Goal: Information Seeking & Learning: Learn about a topic

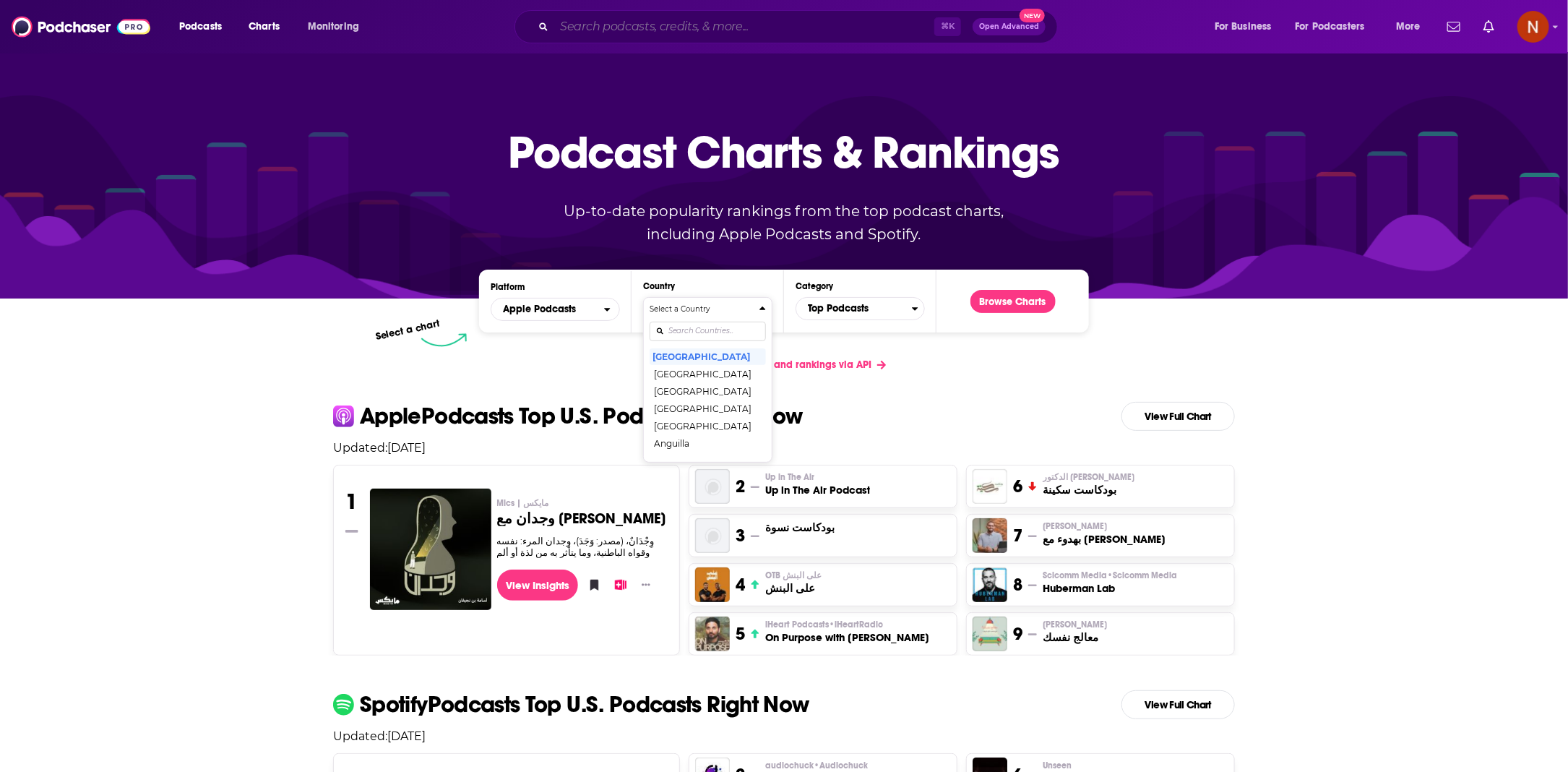
click at [578, 24] on input "Search podcasts, credits, & more..." at bounding box center [744, 26] width 380 height 23
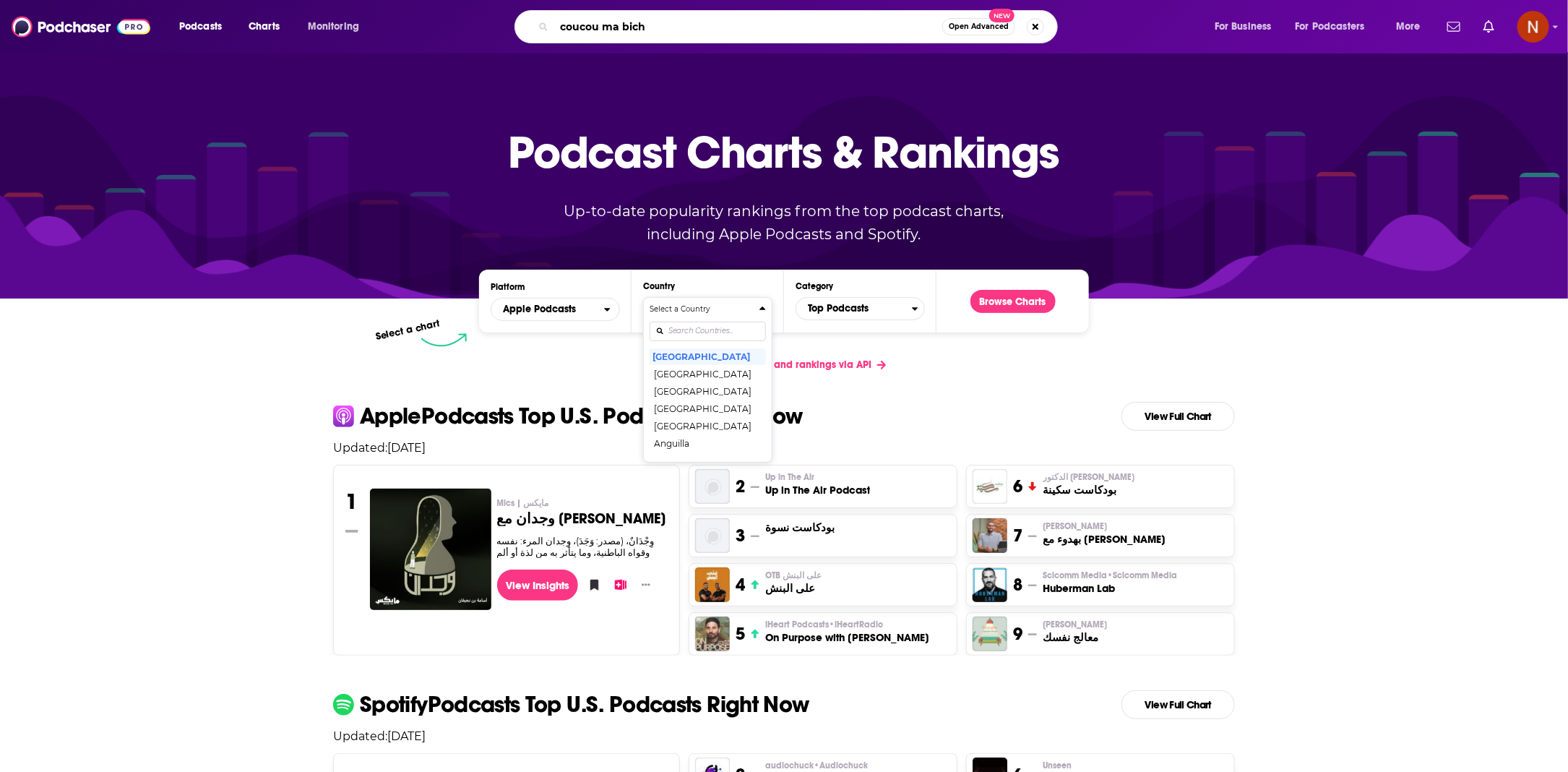
type input "coucou ma biche"
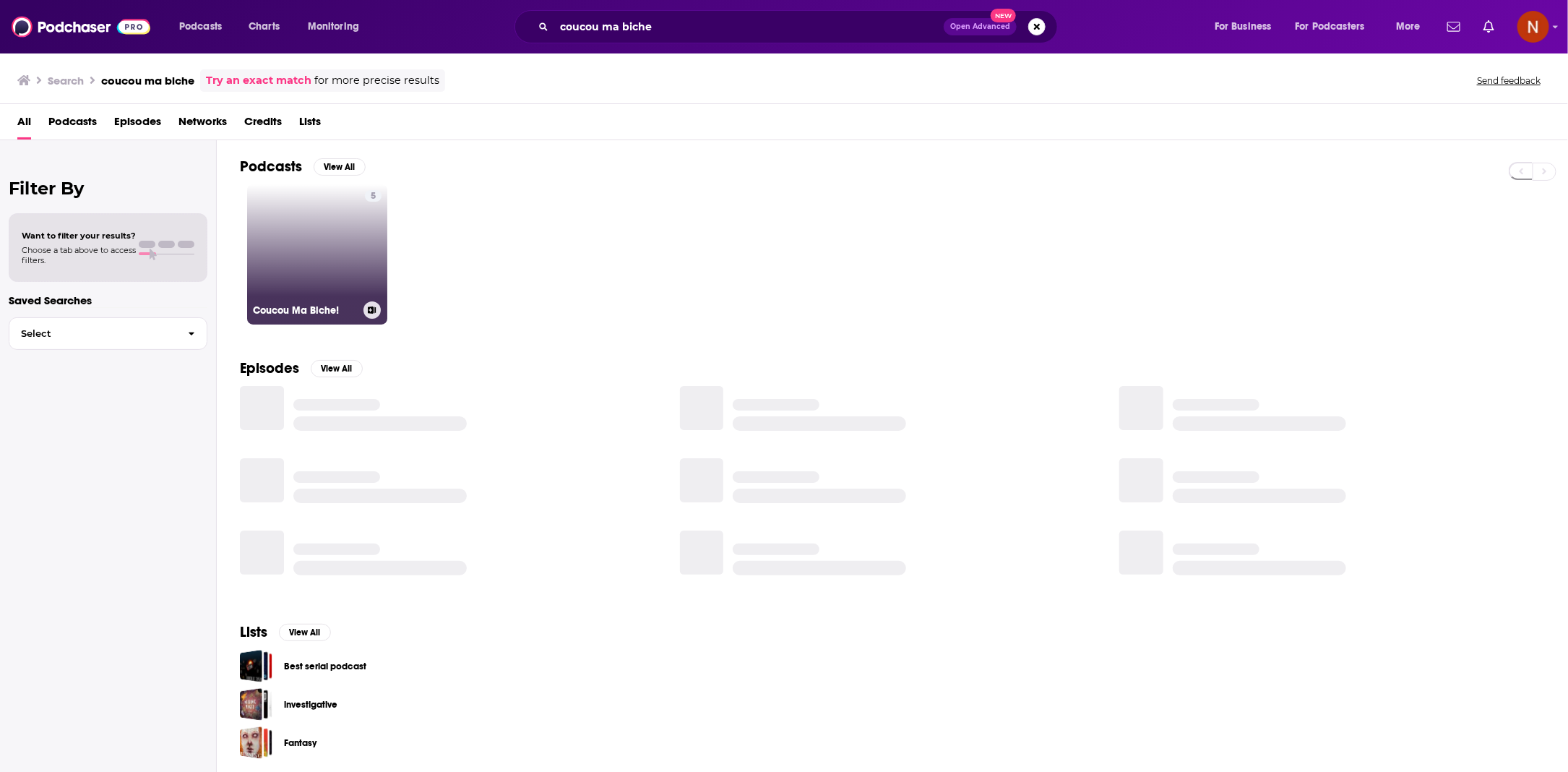
click at [324, 257] on link "5 Coucou Ma Biche!" at bounding box center [317, 254] width 140 height 140
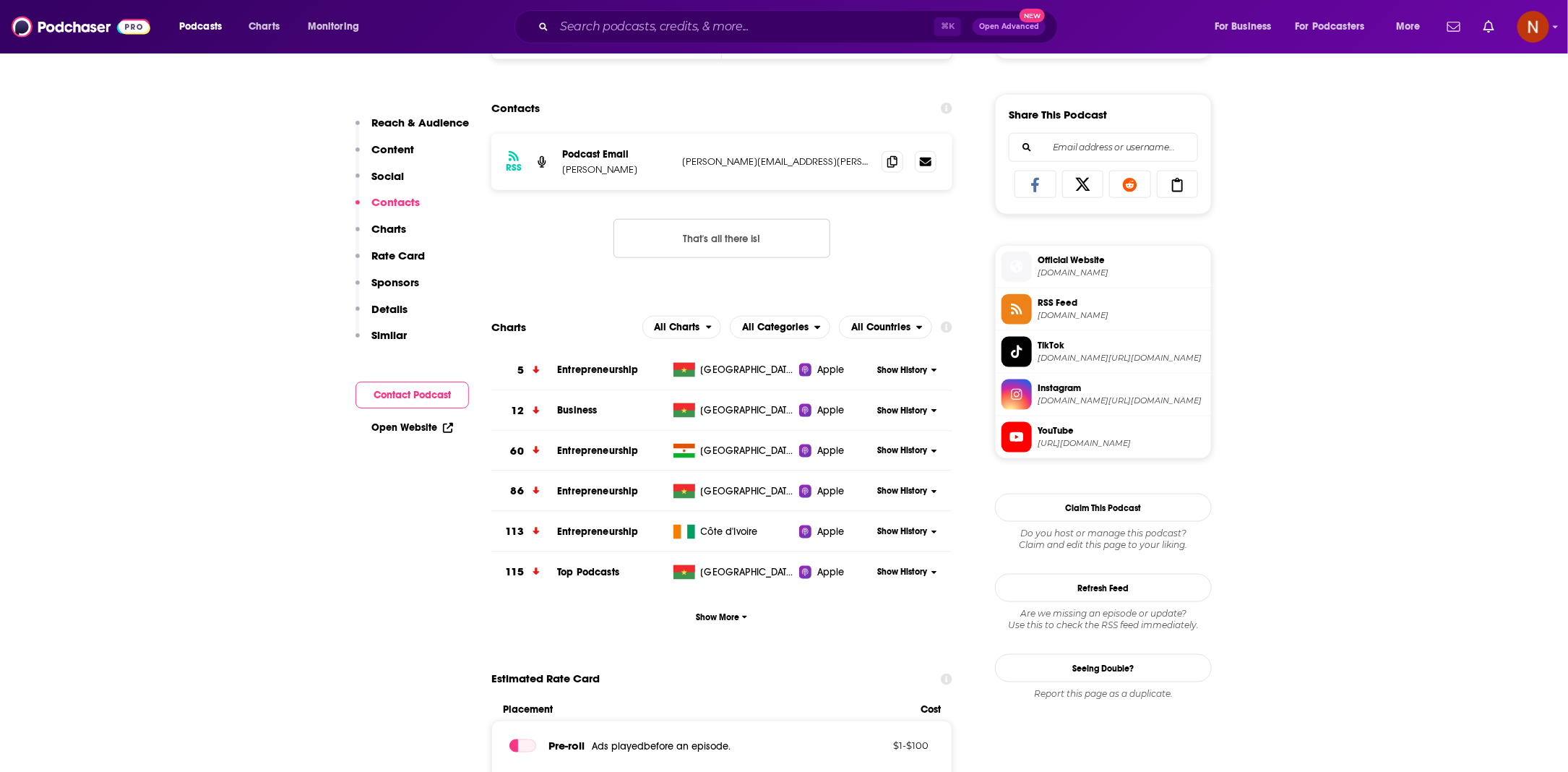
scroll to position [867, 0]
click at [725, 613] on span "Show More" at bounding box center [722, 615] width 51 height 10
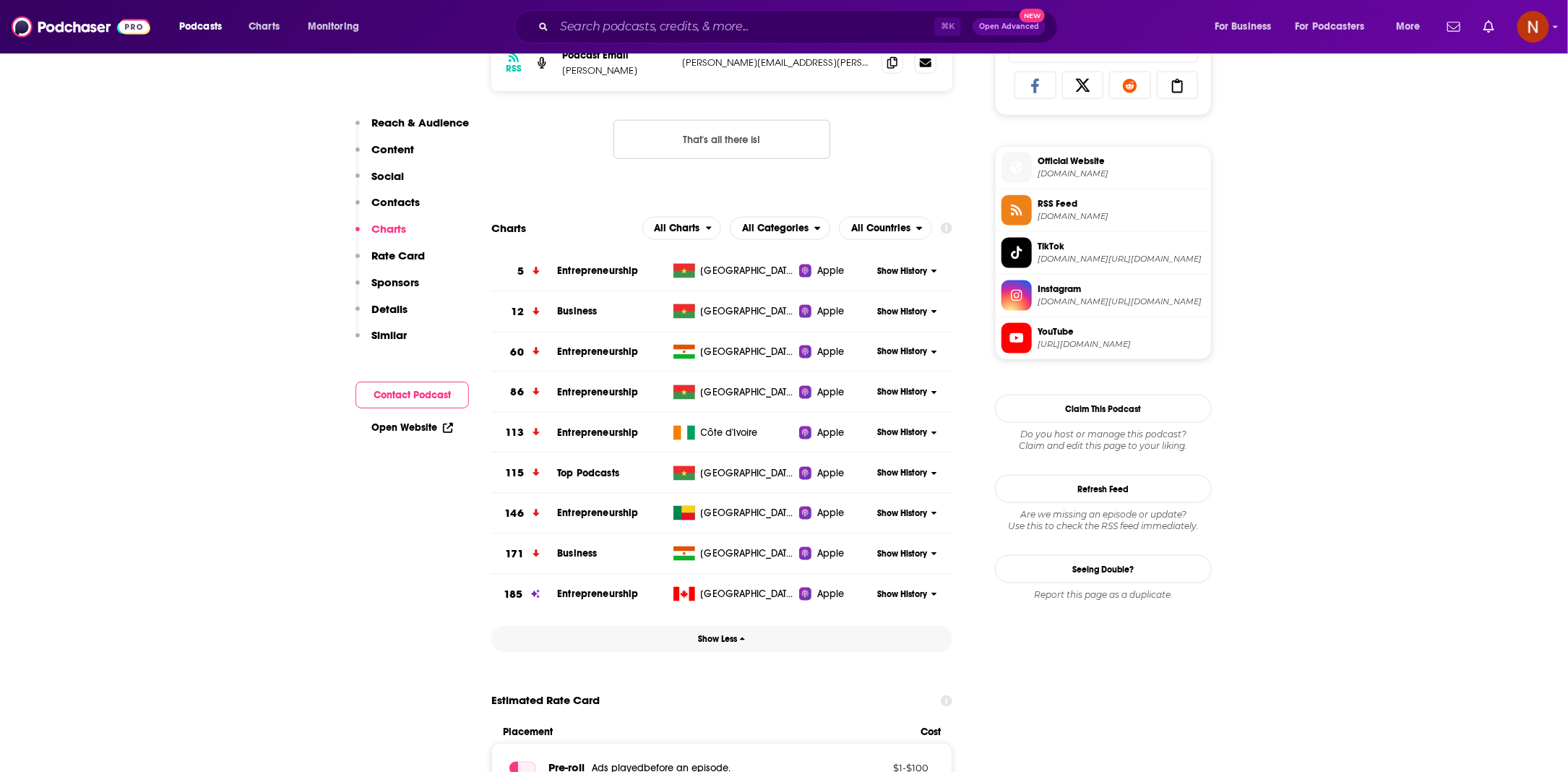
scroll to position [963, 0]
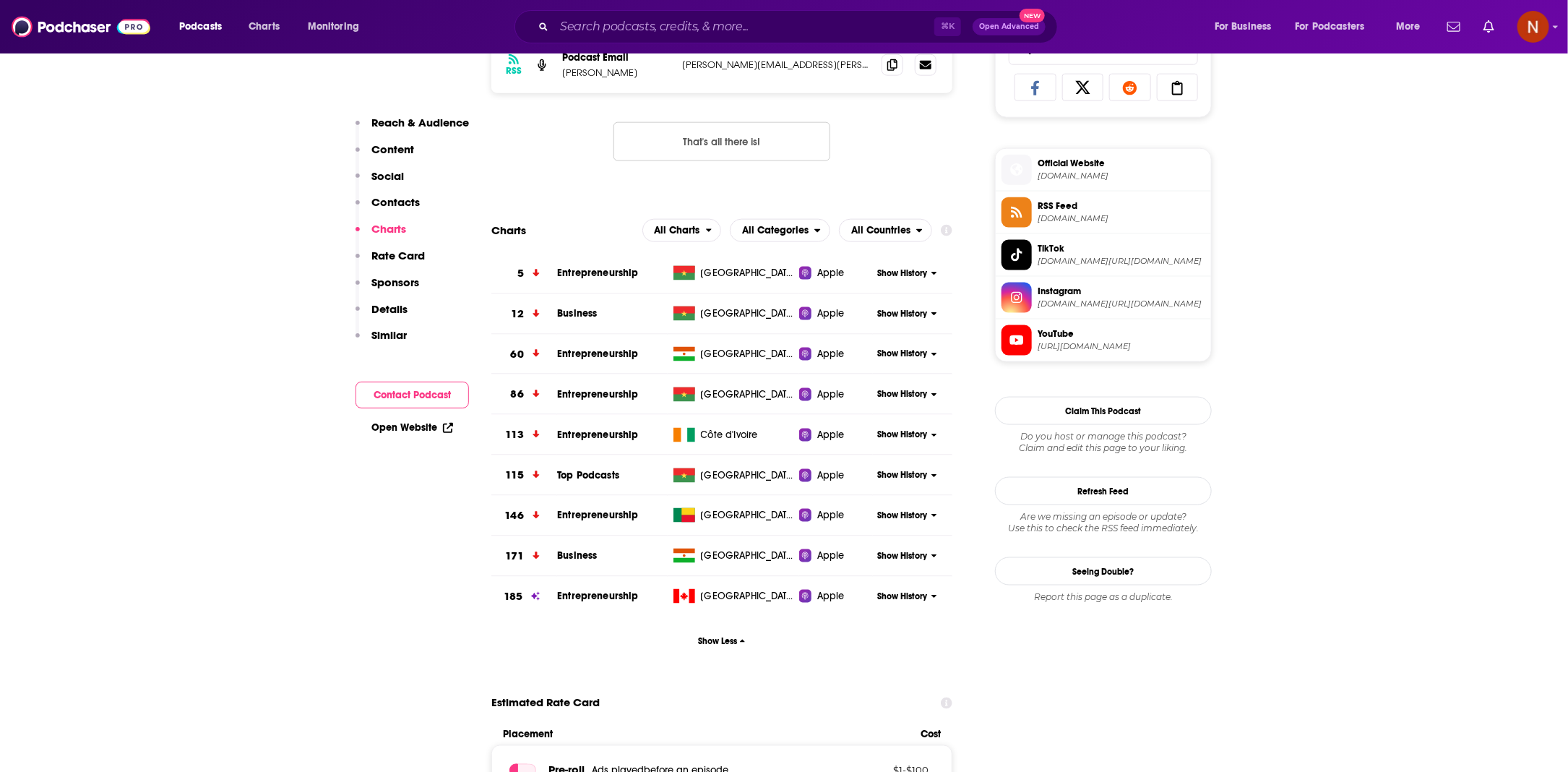
click at [592, 270] on span "Entrepreneurship" at bounding box center [598, 273] width 81 height 12
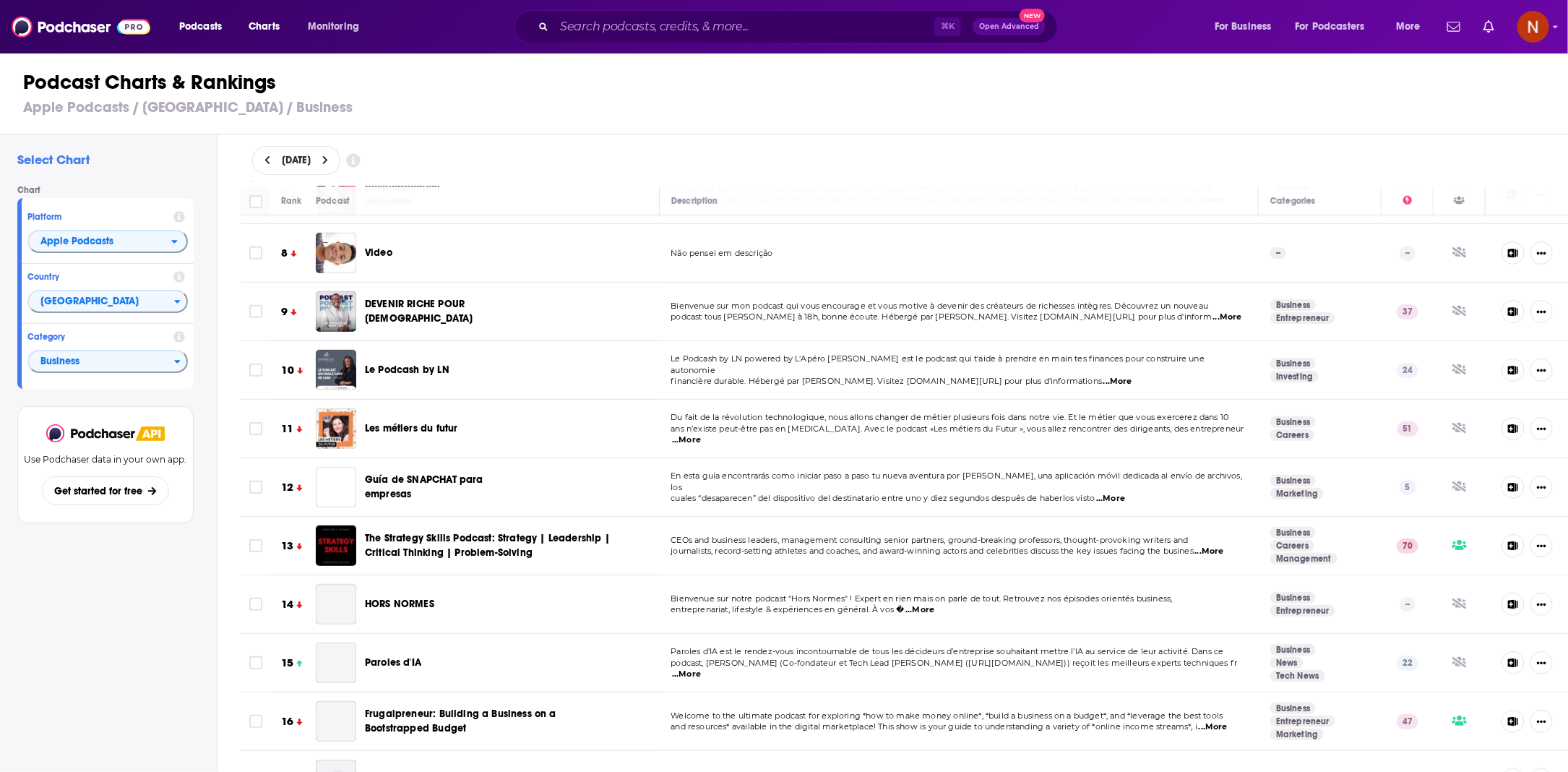
scroll to position [399, 0]
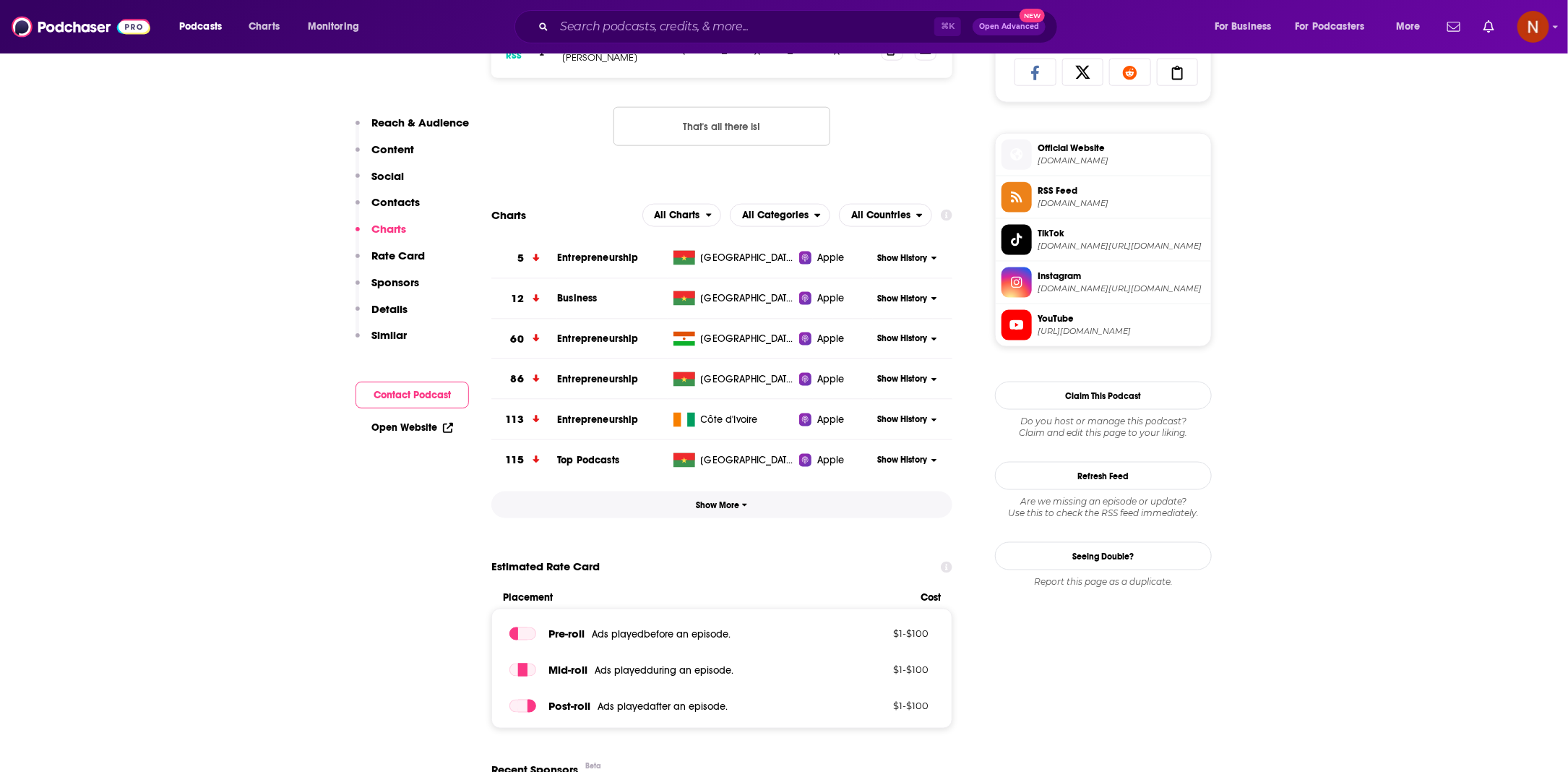
scroll to position [970, 0]
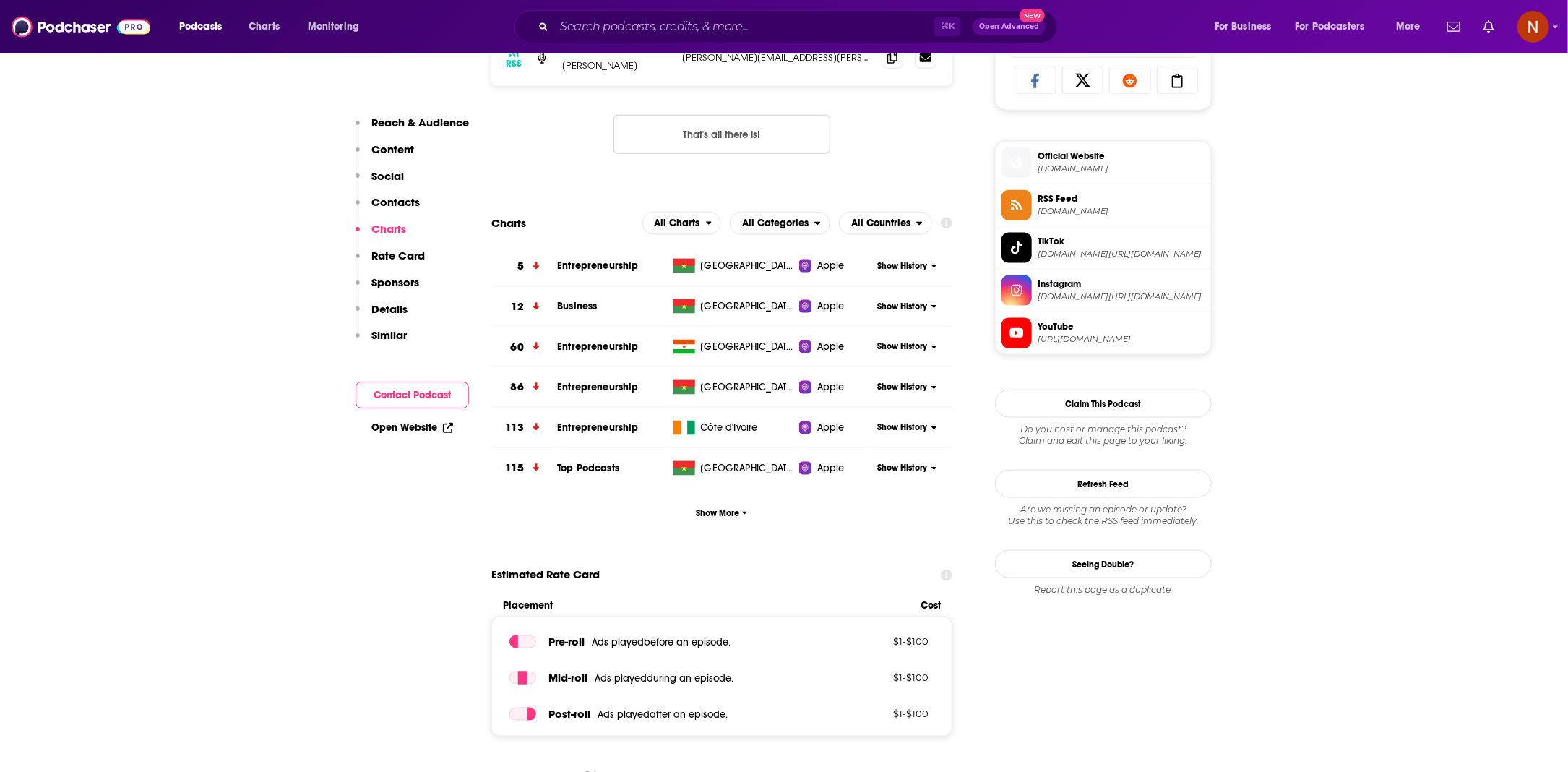
click at [921, 472] on span "Show History" at bounding box center [902, 468] width 50 height 12
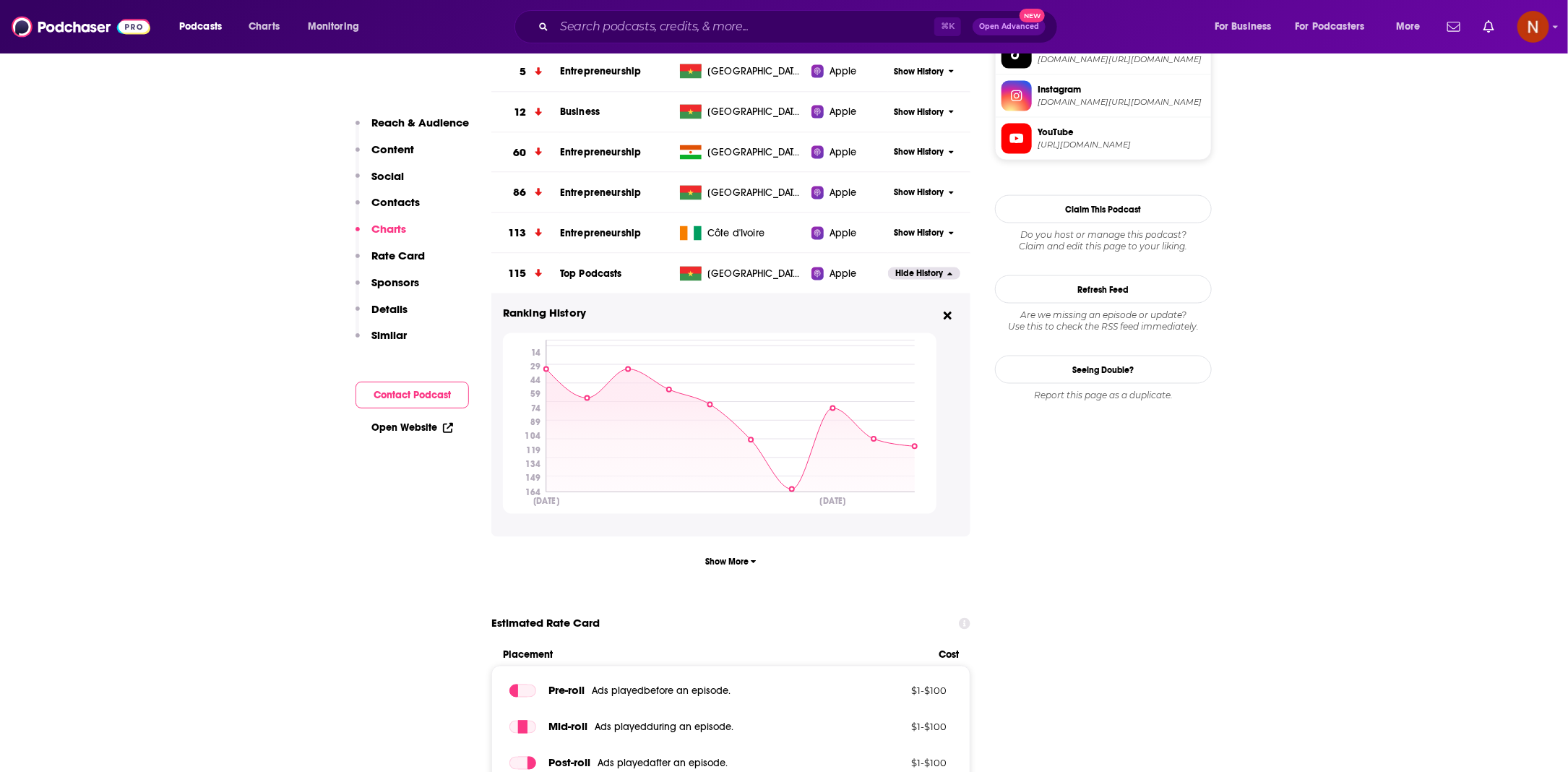
scroll to position [1163, 0]
click at [948, 318] on icon at bounding box center [948, 318] width 8 height 8
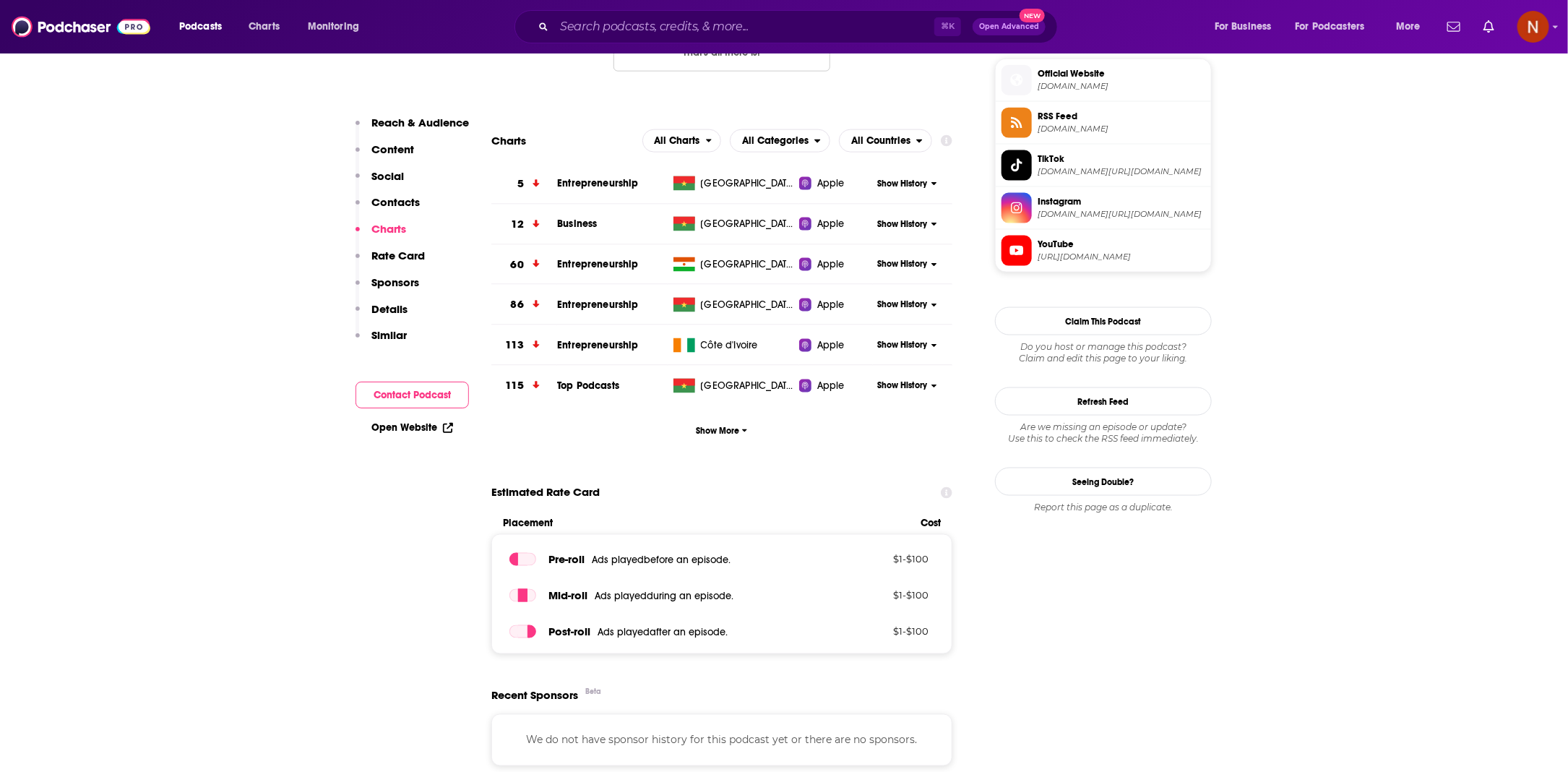
scroll to position [1039, 0]
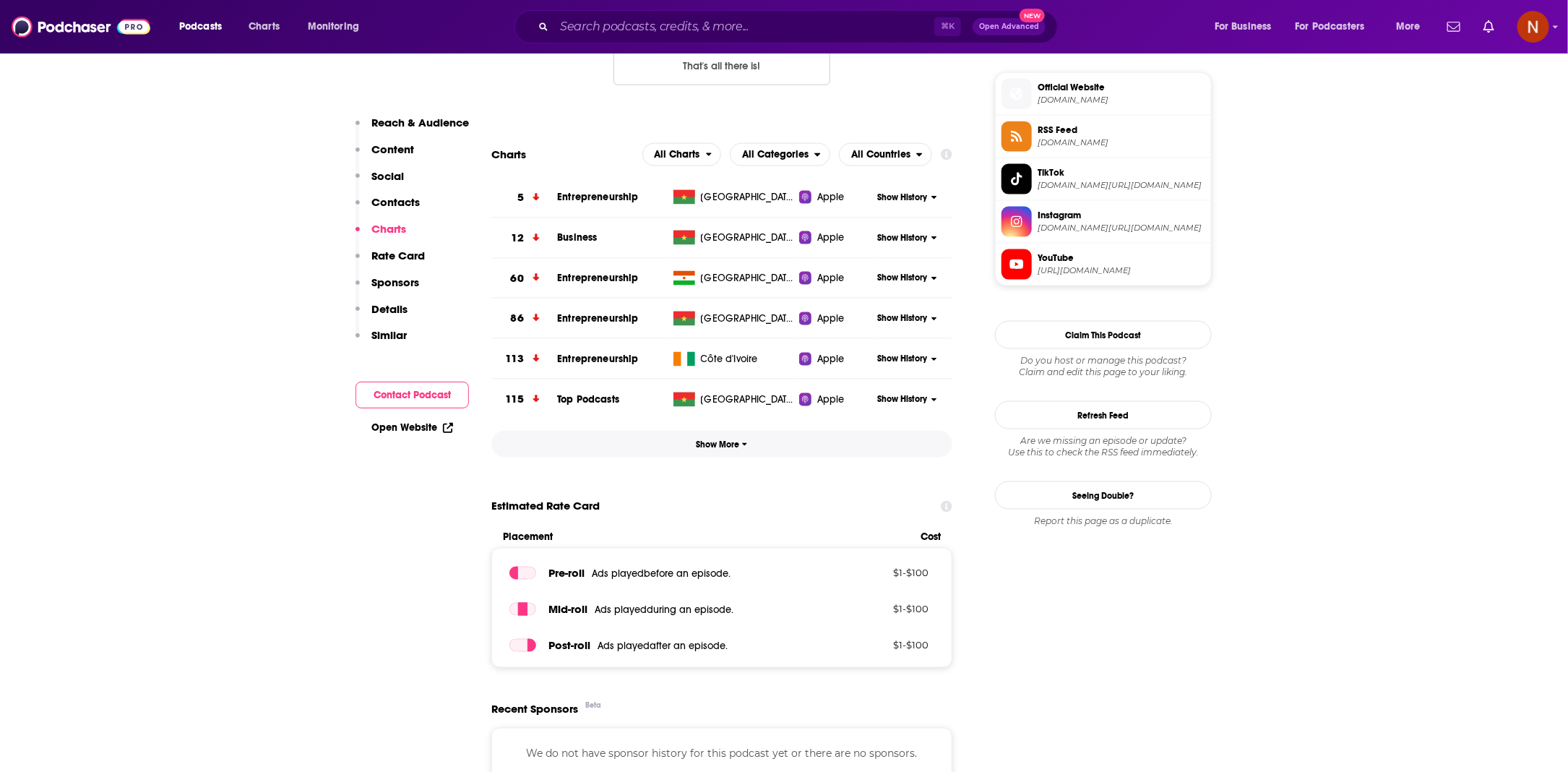
click at [724, 454] on button "Show More" at bounding box center [722, 444] width 461 height 27
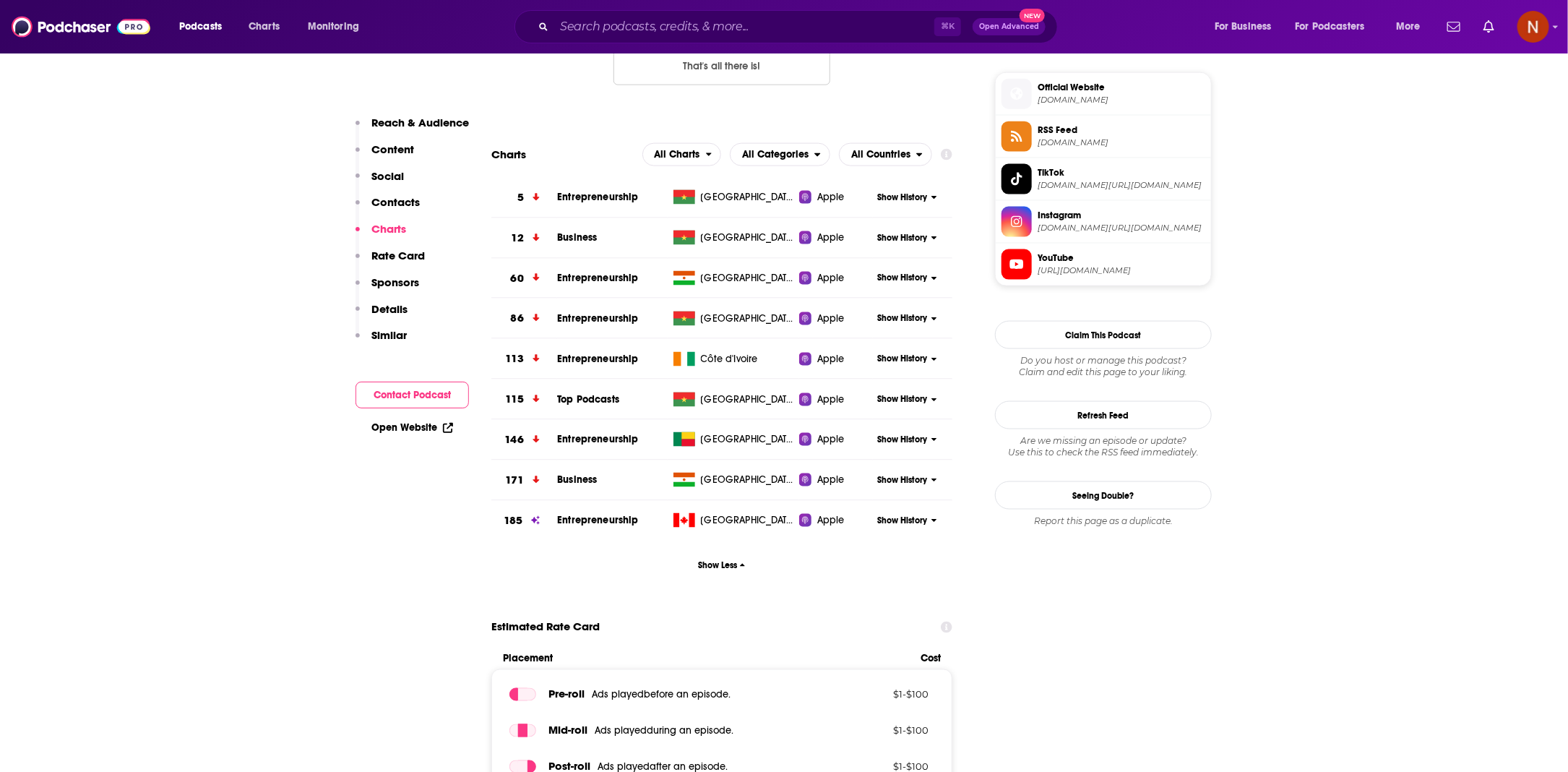
click at [933, 520] on icon at bounding box center [934, 521] width 5 height 3
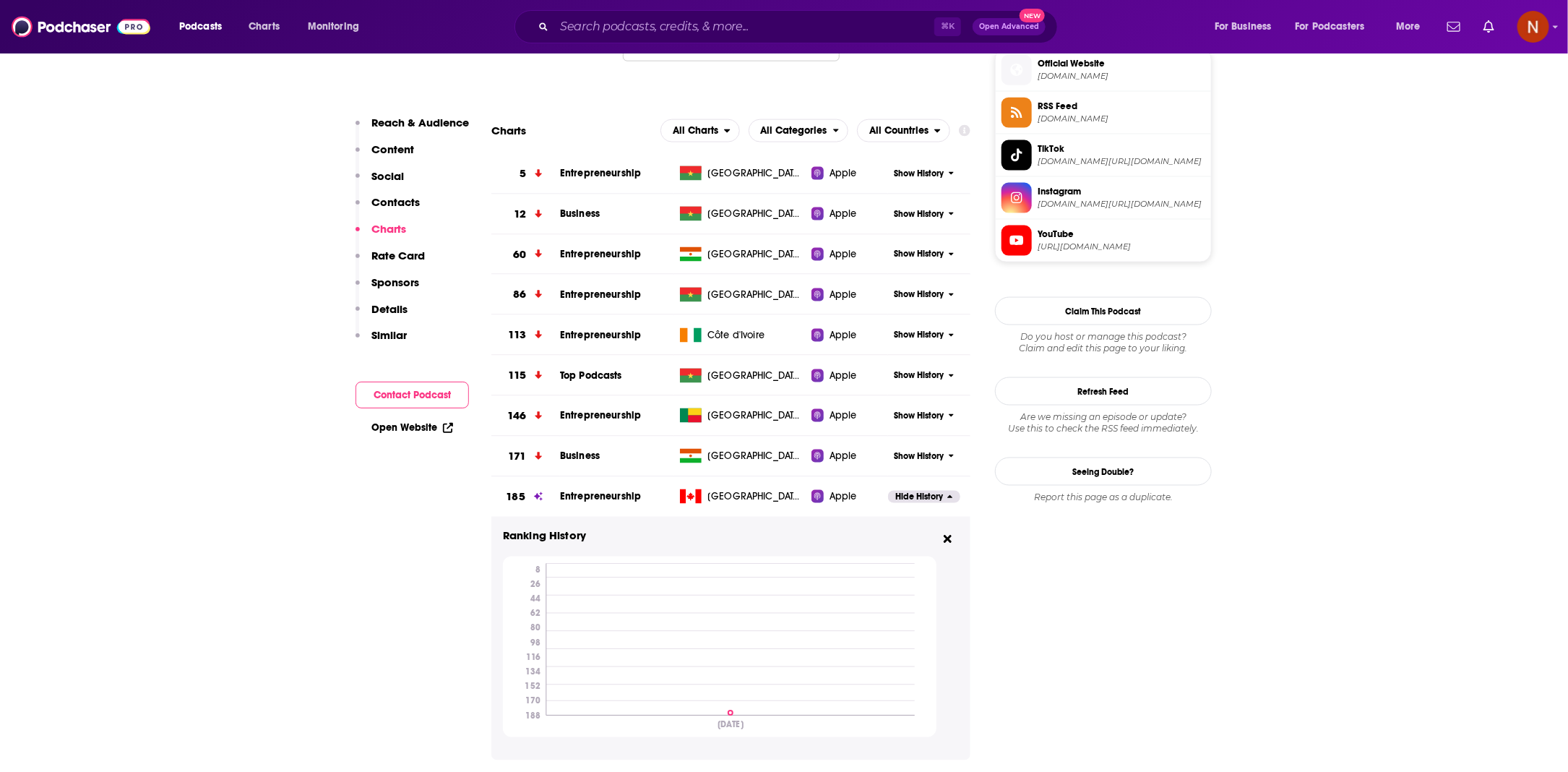
scroll to position [1009, 0]
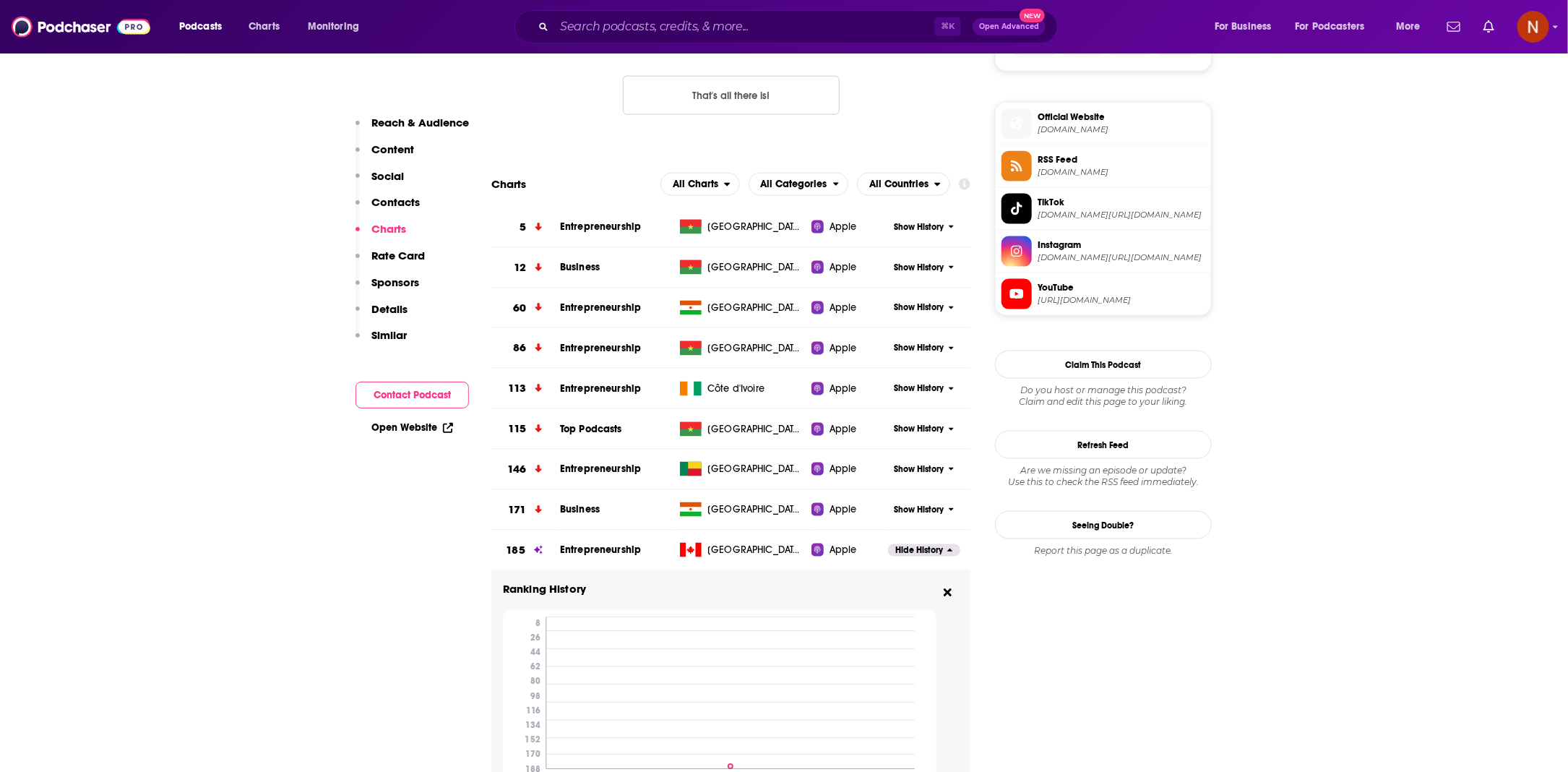
click at [932, 228] on span "Show History" at bounding box center [919, 227] width 50 height 12
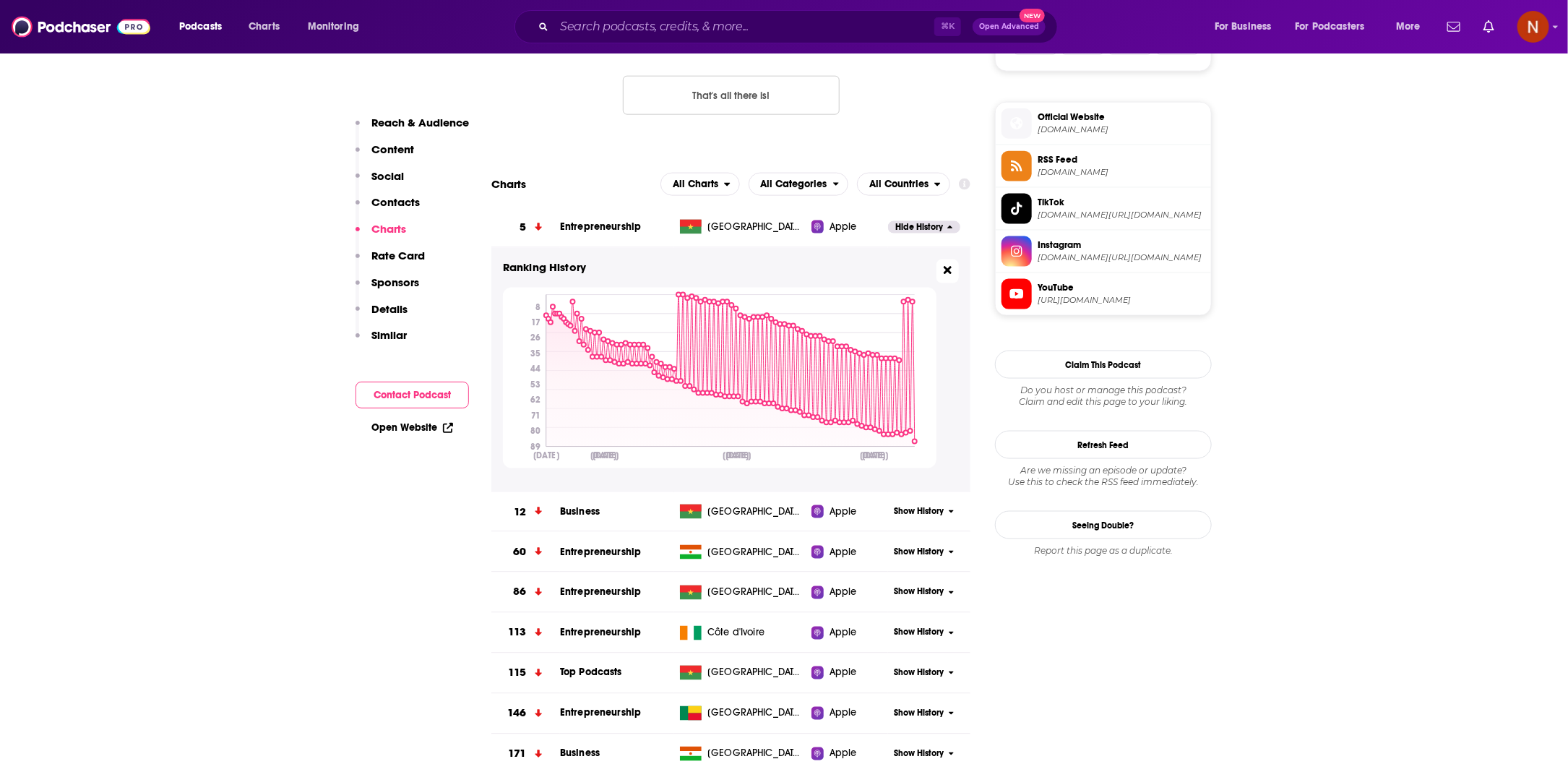
click at [946, 267] on icon at bounding box center [948, 270] width 8 height 11
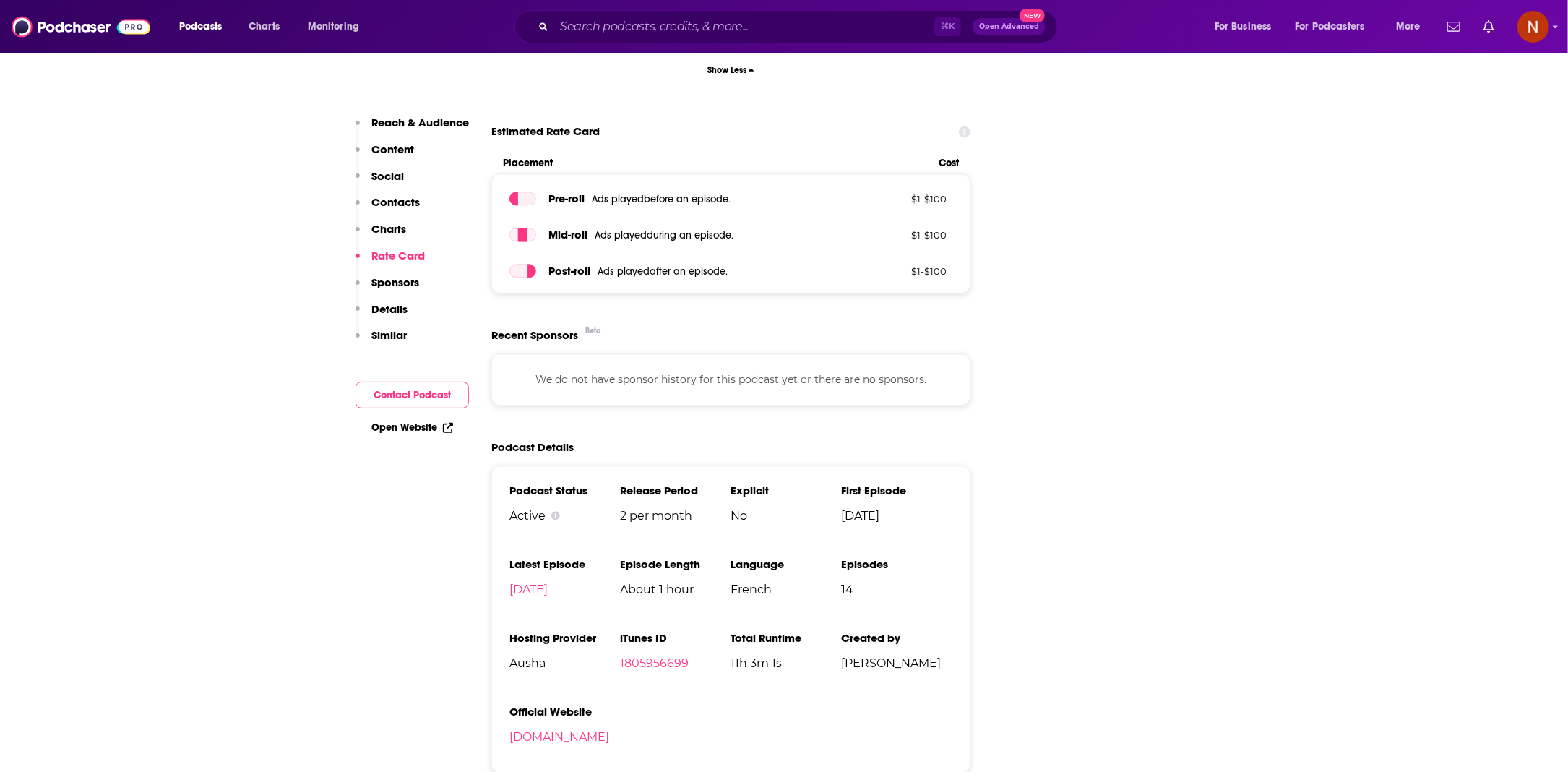
scroll to position [1853, 0]
